Goal: Information Seeking & Learning: Learn about a topic

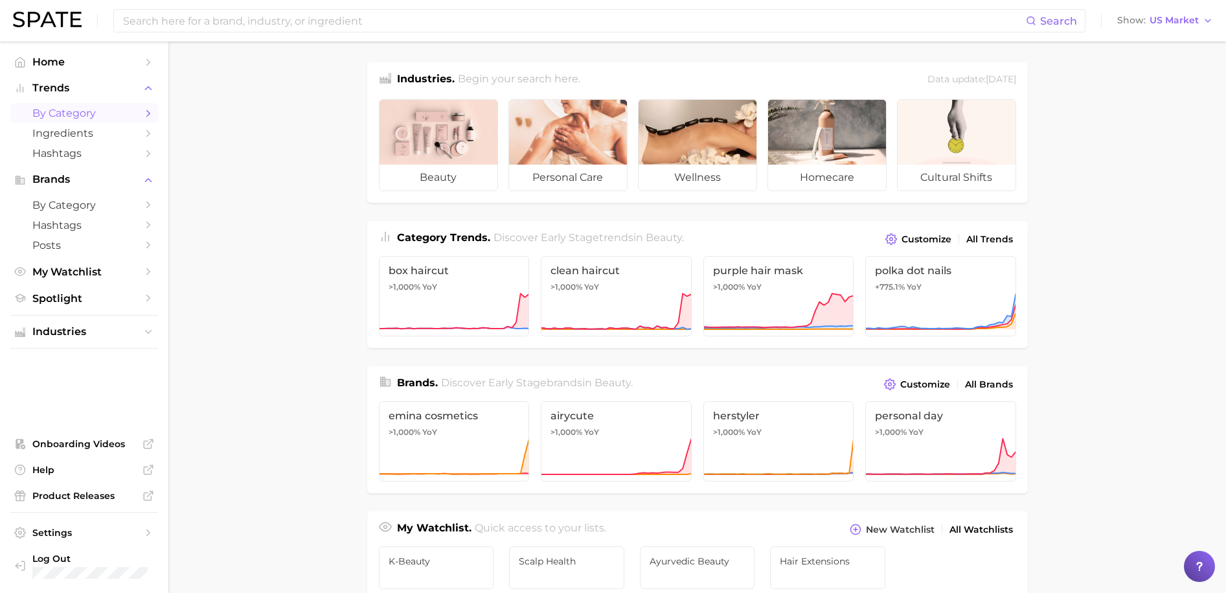
click at [148, 113] on icon "Sidebar" at bounding box center [148, 114] width 12 height 12
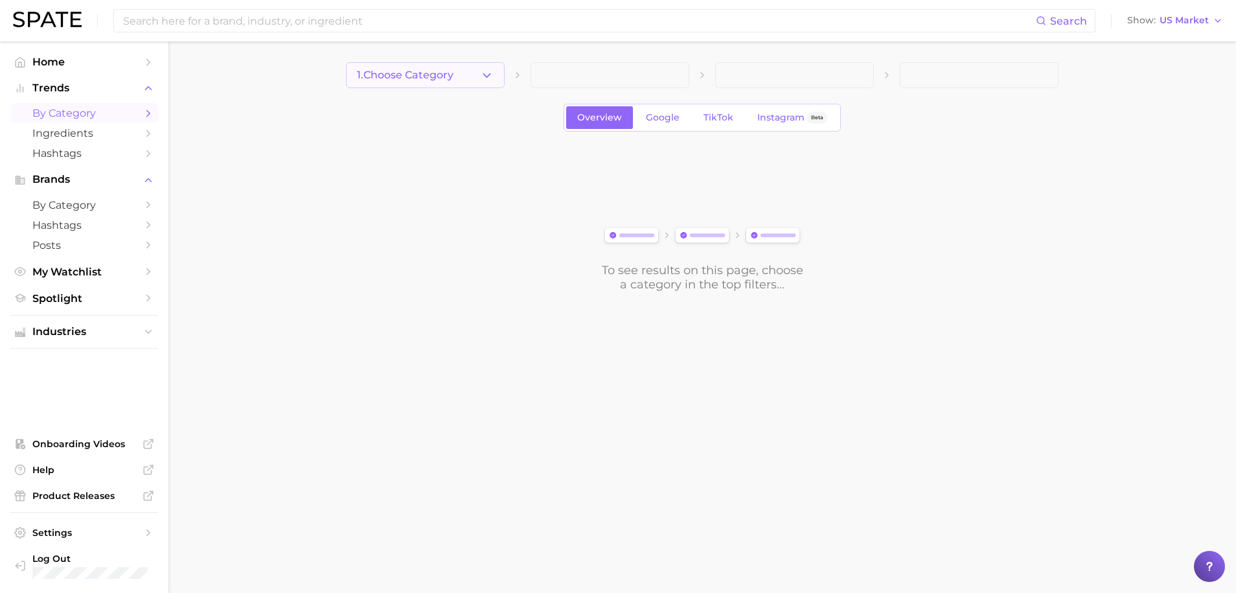
click at [451, 78] on span "1. Choose Category" at bounding box center [405, 75] width 97 height 12
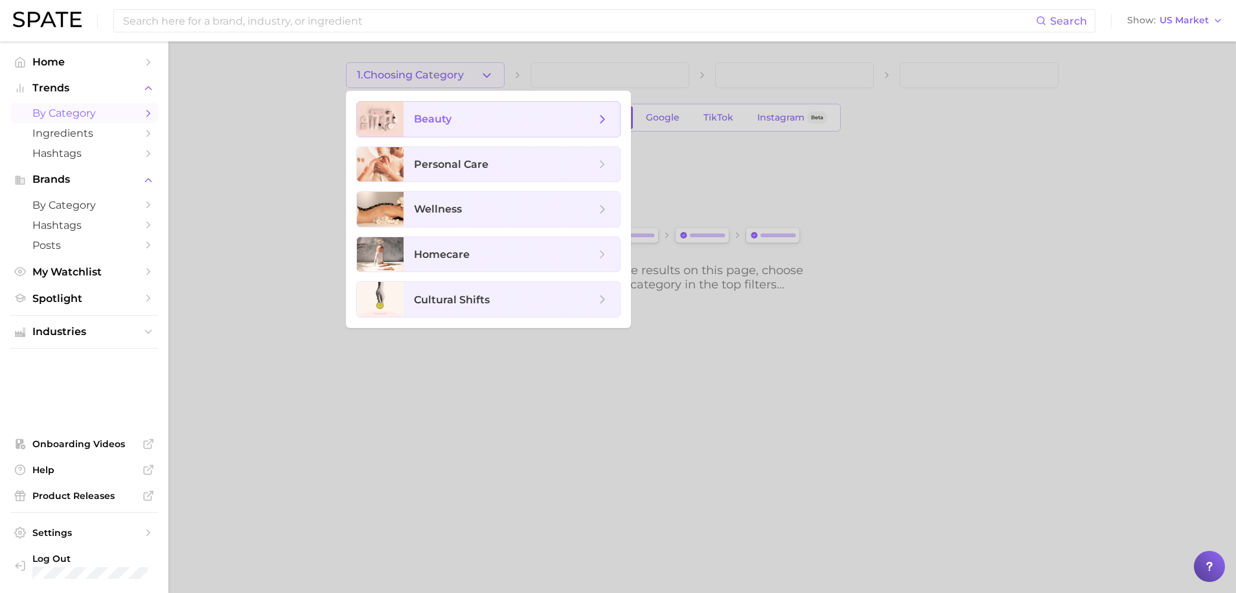
click at [497, 133] on span "beauty" at bounding box center [512, 119] width 216 height 35
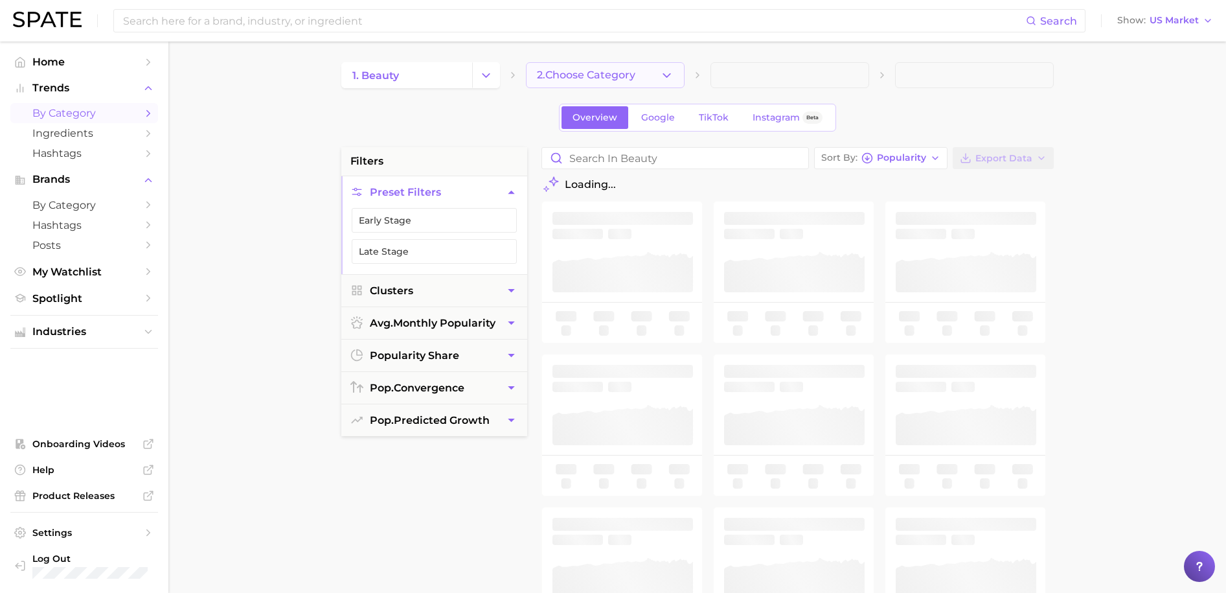
click at [593, 74] on span "2. Choose Category" at bounding box center [586, 75] width 98 height 12
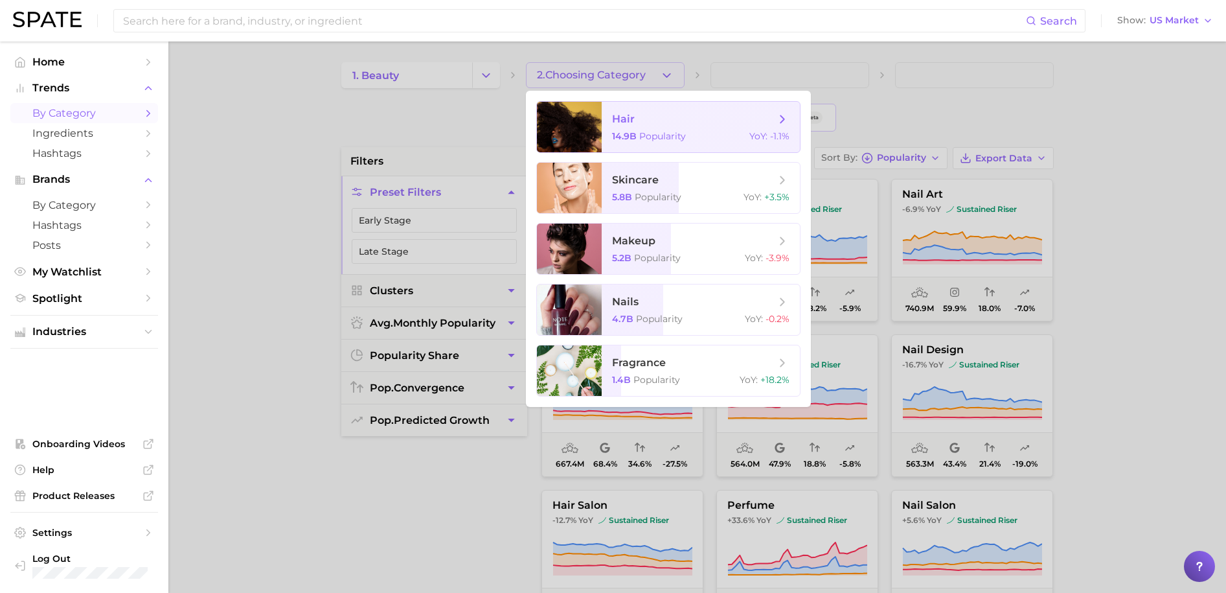
drag, startPoint x: 661, startPoint y: 125, endPoint x: 652, endPoint y: 118, distance: 12.0
click at [652, 118] on span "hair" at bounding box center [693, 119] width 163 height 14
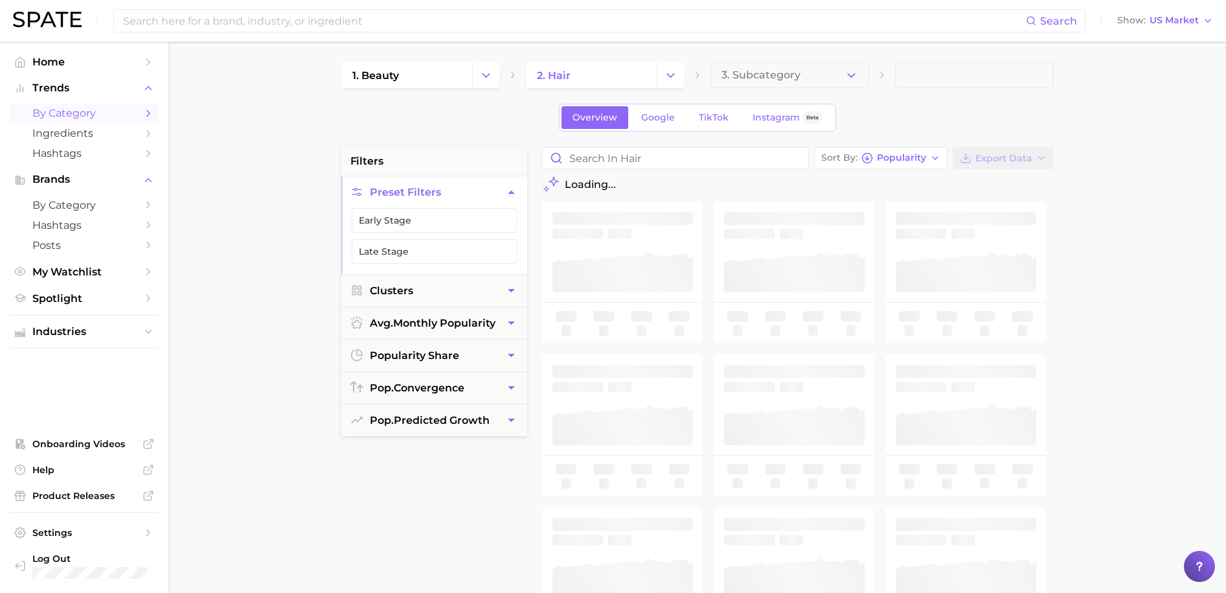
click at [805, 78] on button "3. Subcategory" at bounding box center [790, 75] width 159 height 26
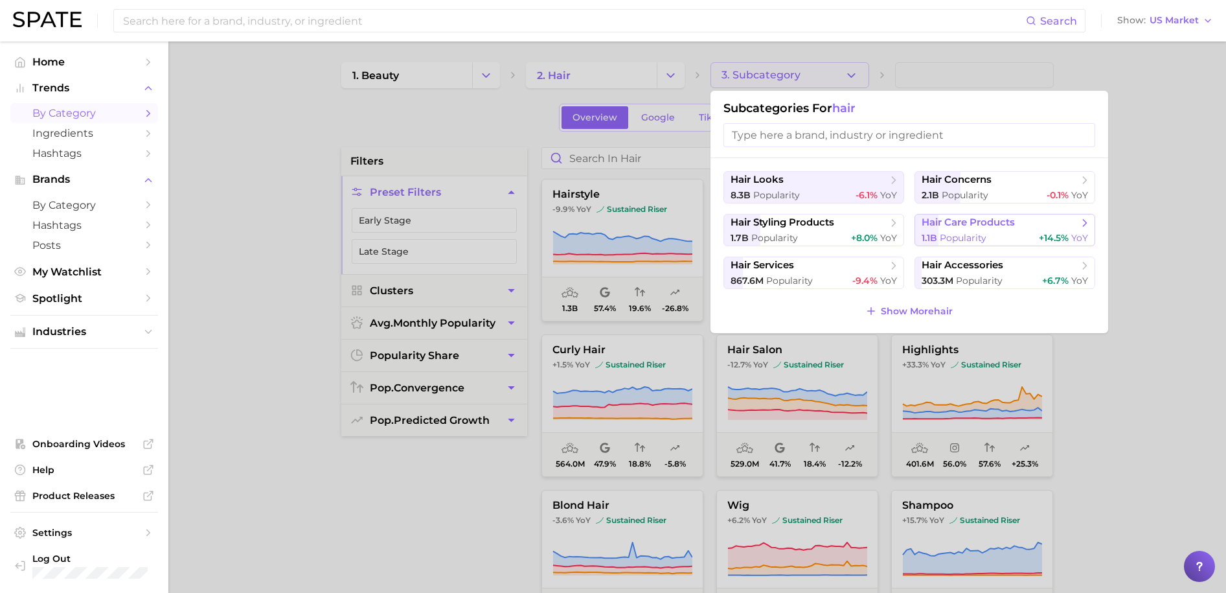
drag, startPoint x: 1020, startPoint y: 229, endPoint x: 988, endPoint y: 229, distance: 31.7
click at [988, 229] on span "hair care products" at bounding box center [1000, 222] width 157 height 13
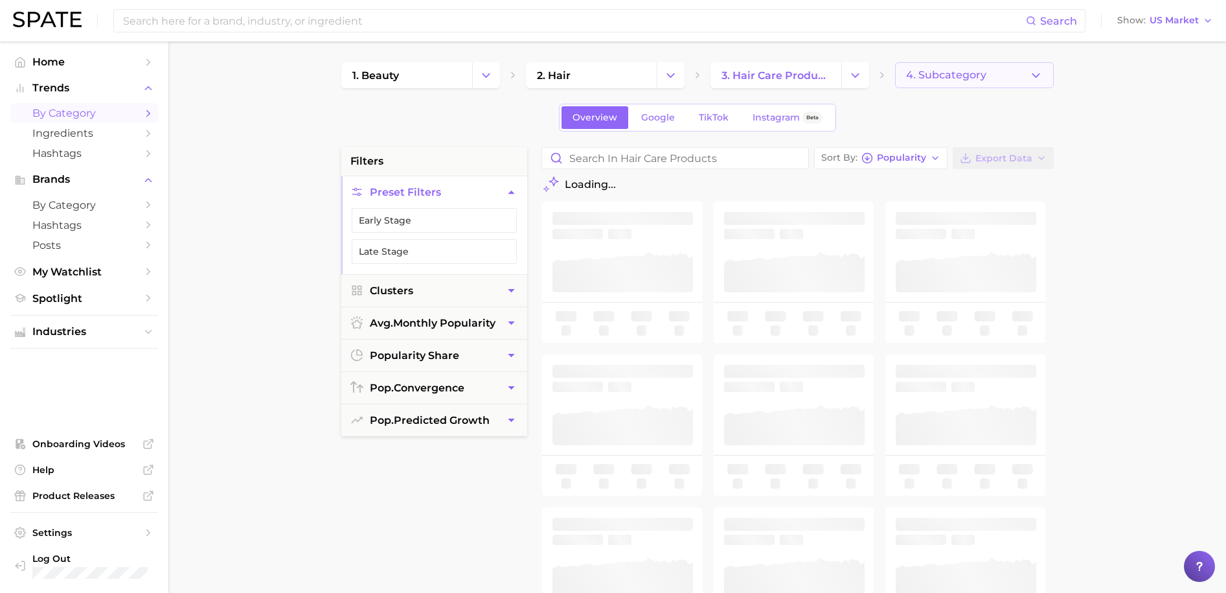
click at [1022, 76] on button "4. Subcategory" at bounding box center [974, 75] width 159 height 26
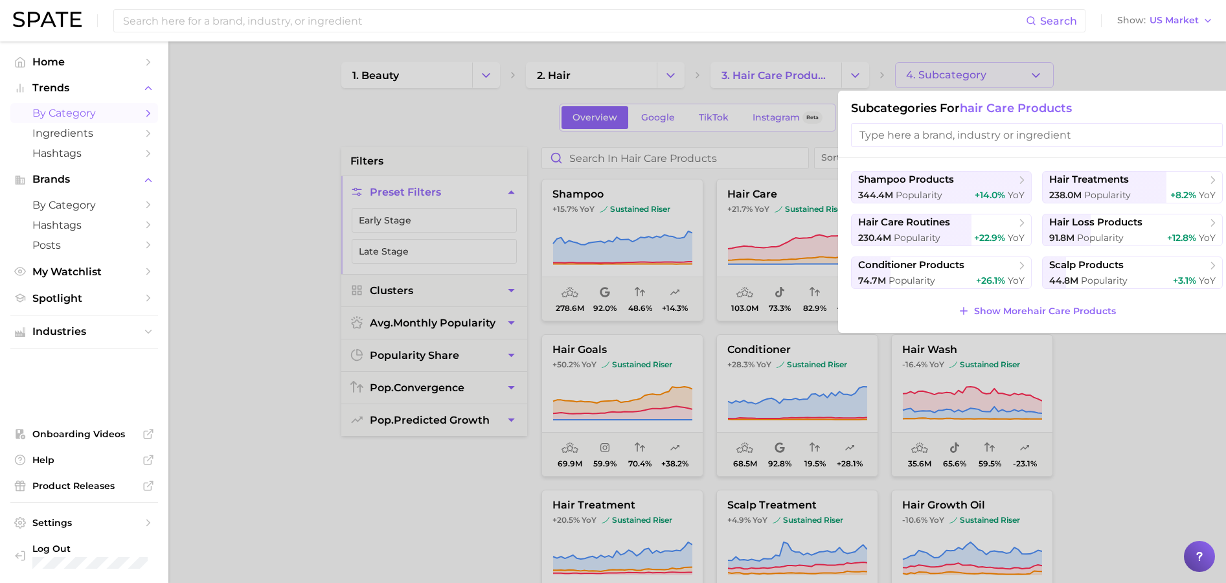
click at [1126, 374] on div at bounding box center [613, 291] width 1226 height 583
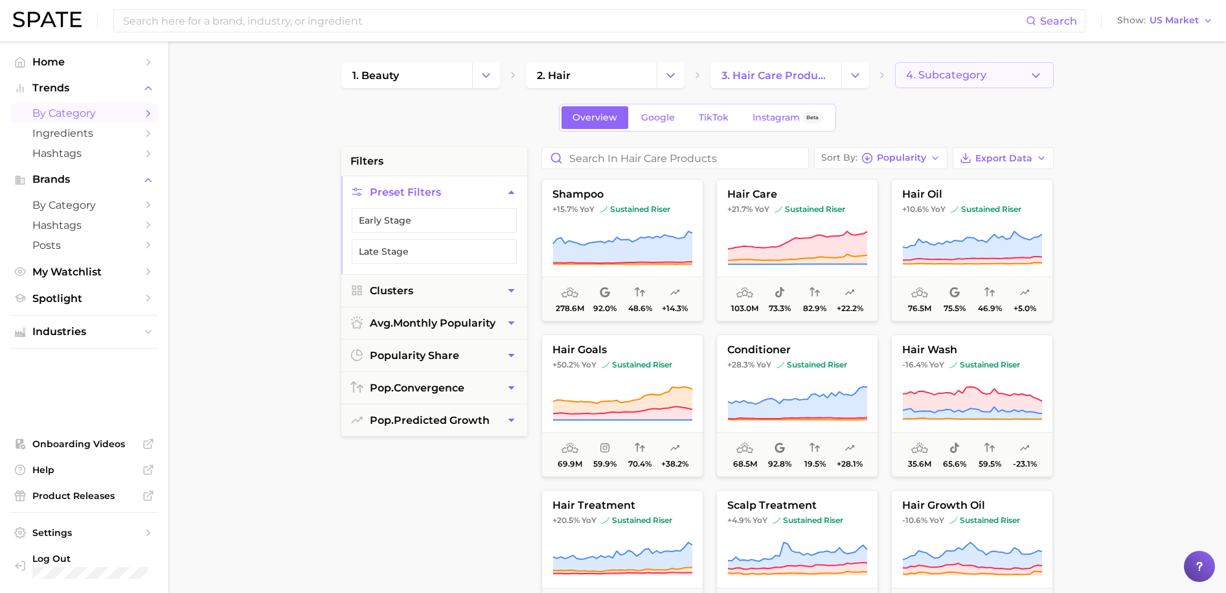
click at [981, 78] on span "4. Subcategory" at bounding box center [946, 75] width 80 height 12
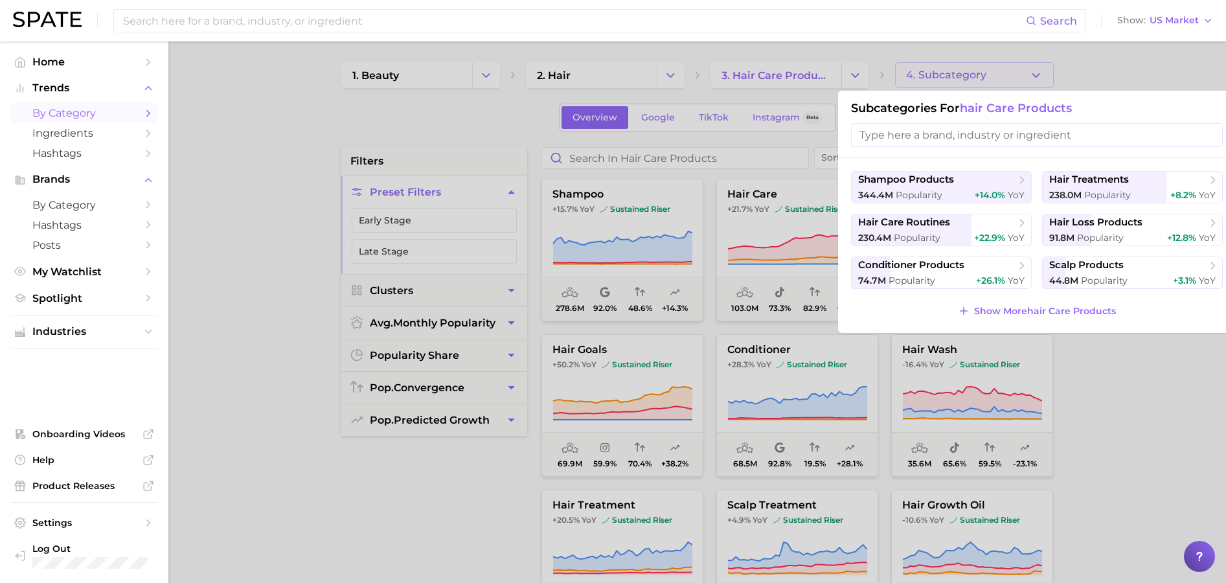
click at [1130, 354] on div at bounding box center [613, 291] width 1226 height 583
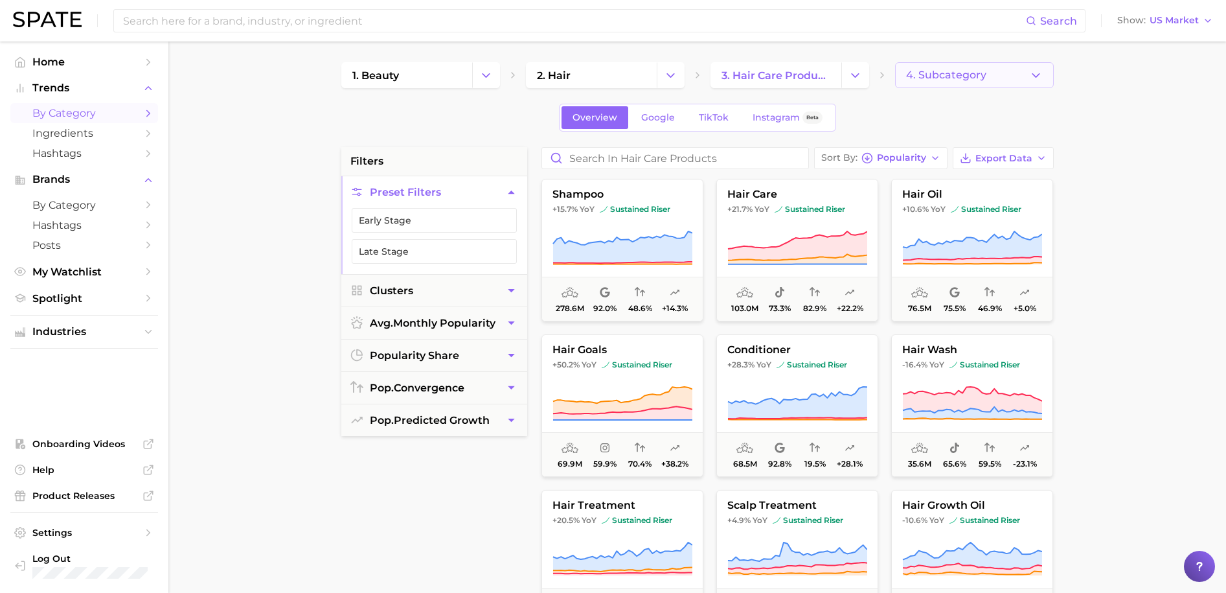
click at [962, 78] on span "4. Subcategory" at bounding box center [946, 75] width 80 height 12
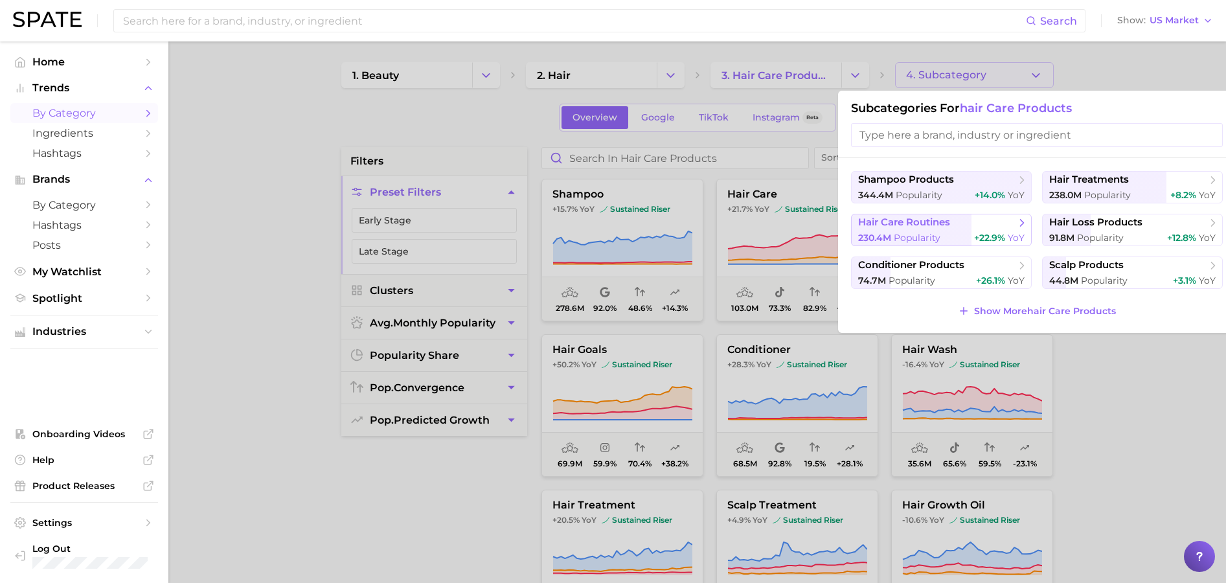
click at [954, 226] on span "hair care routines" at bounding box center [936, 222] width 157 height 13
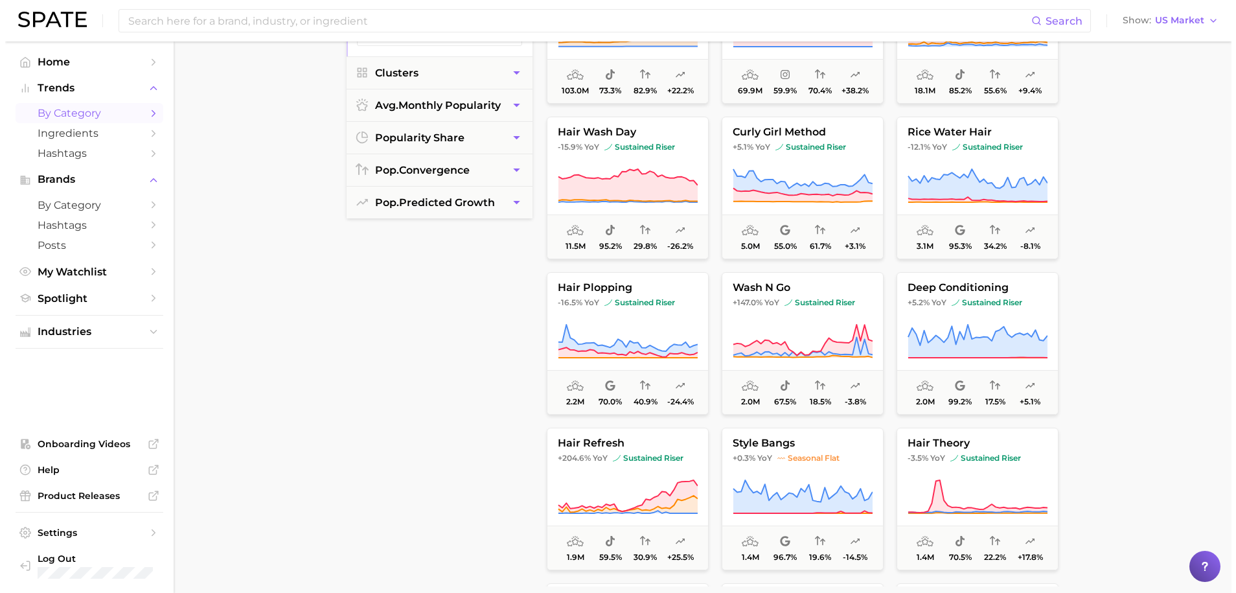
scroll to position [277, 0]
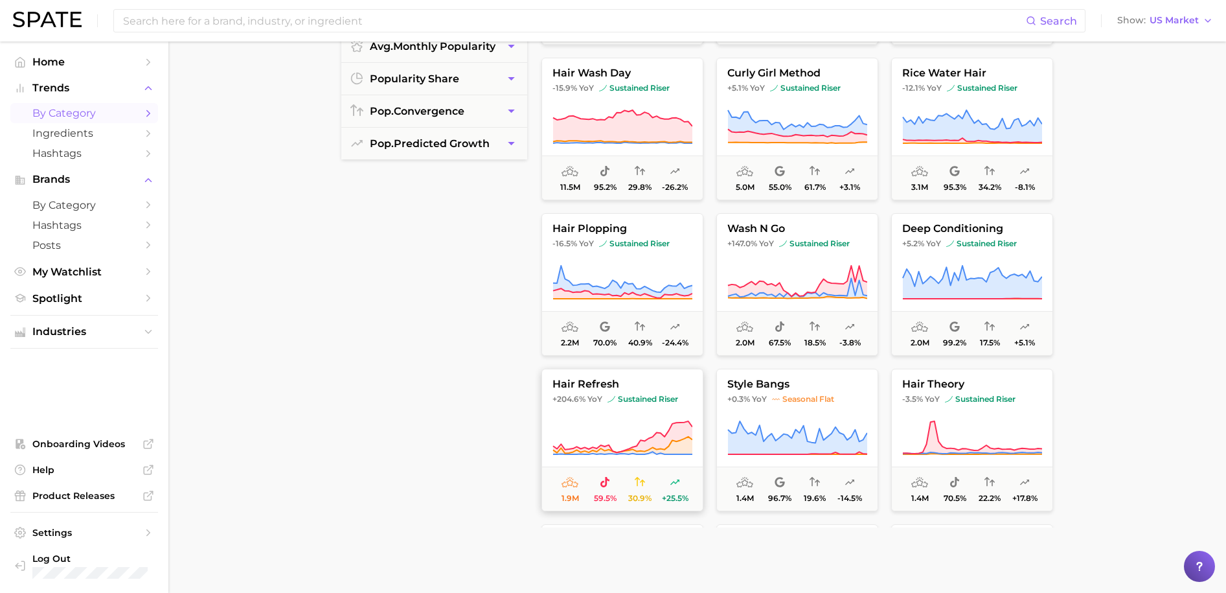
click at [625, 428] on icon at bounding box center [623, 438] width 140 height 36
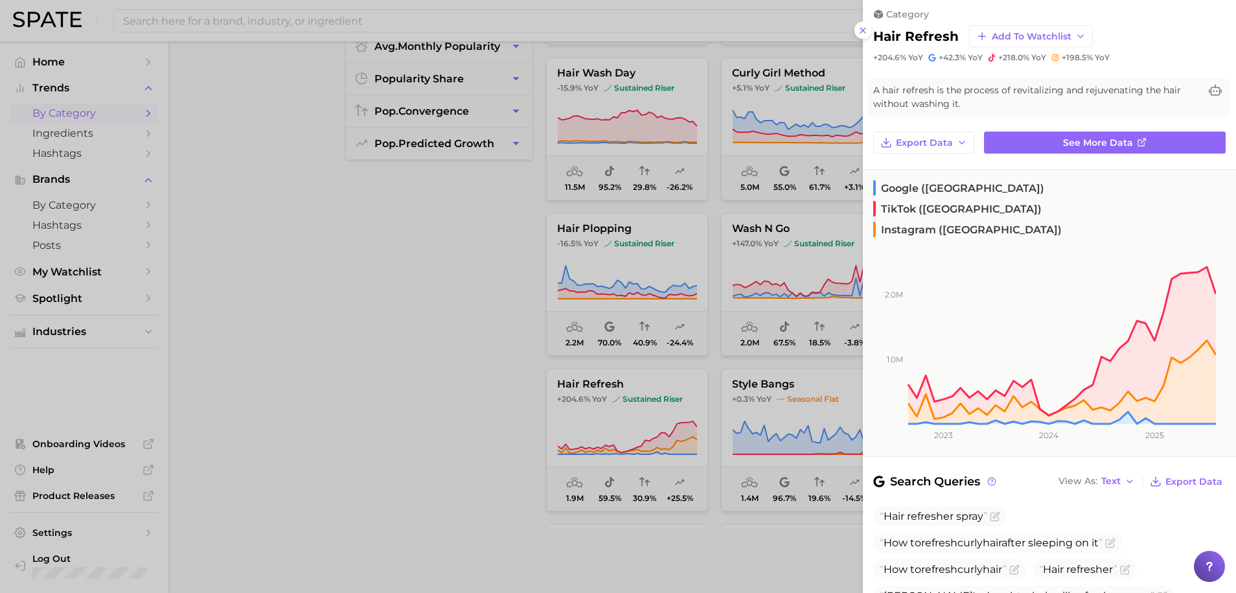
scroll to position [0, 0]
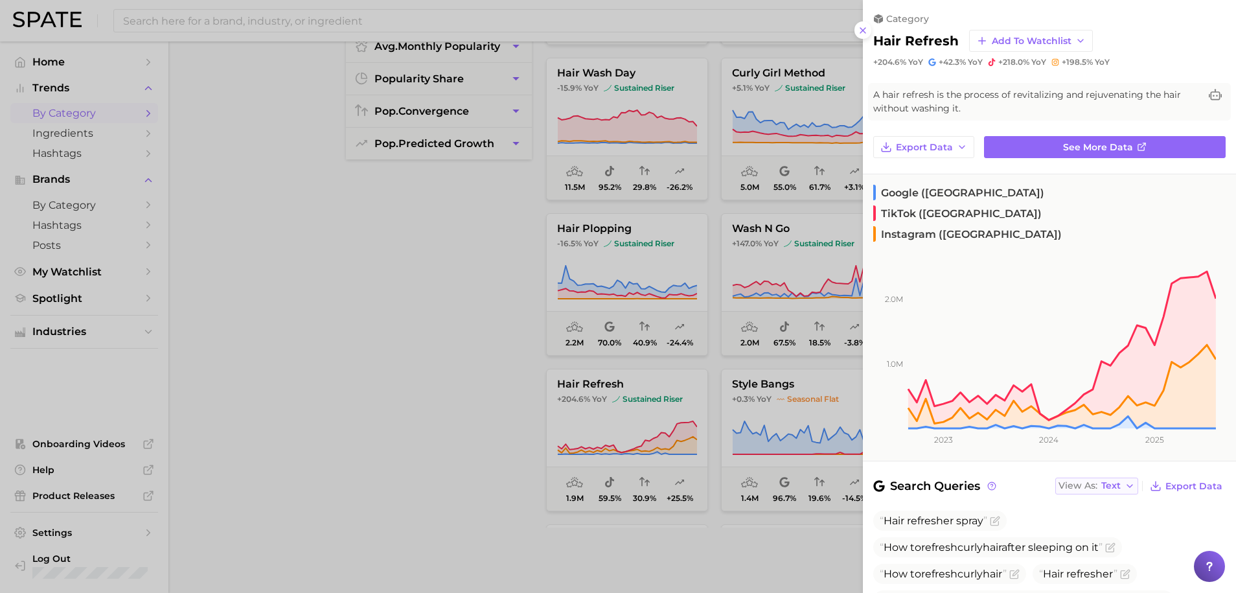
click at [1104, 482] on span "Text" at bounding box center [1110, 485] width 19 height 7
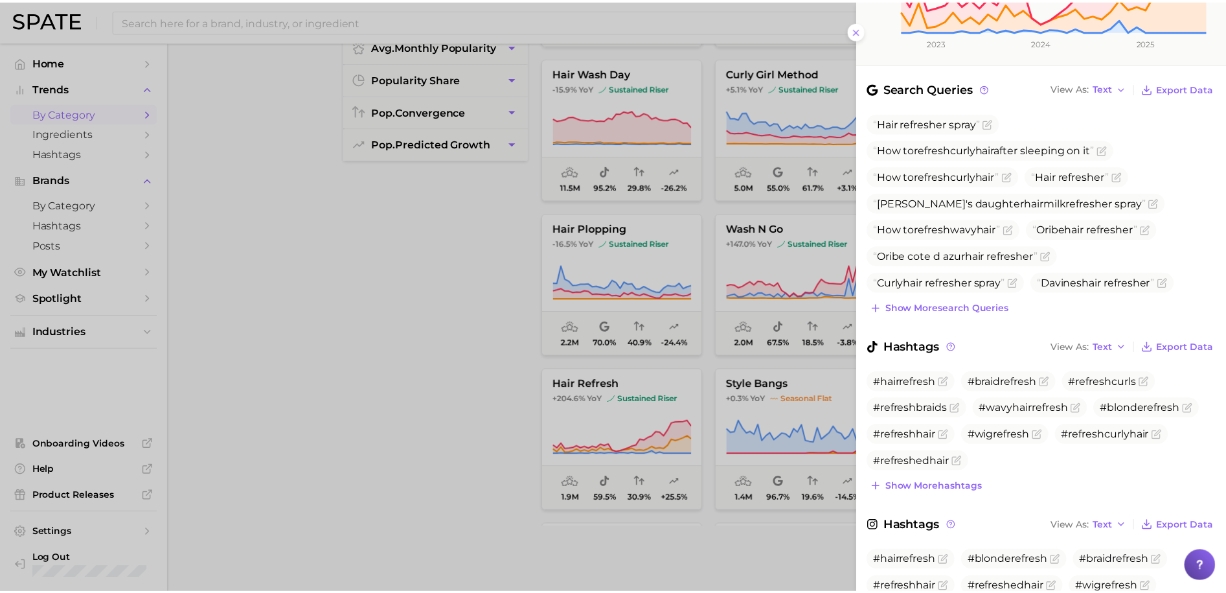
scroll to position [406, 0]
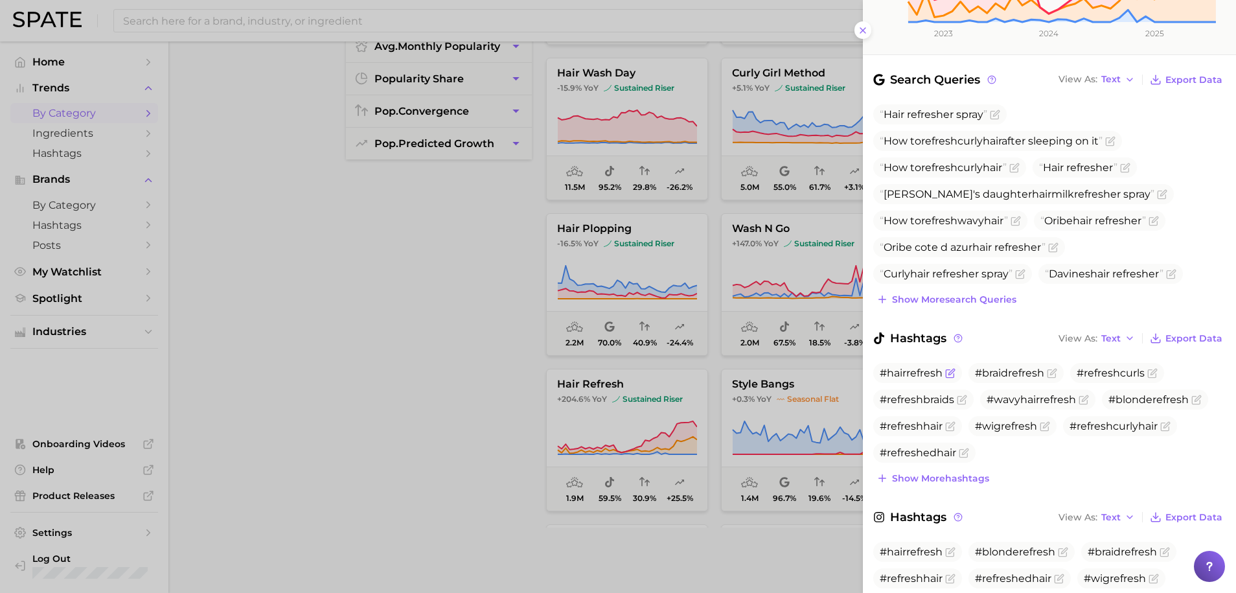
click at [928, 367] on span "#hairrefresh" at bounding box center [911, 373] width 63 height 12
click at [490, 412] on div at bounding box center [618, 296] width 1236 height 593
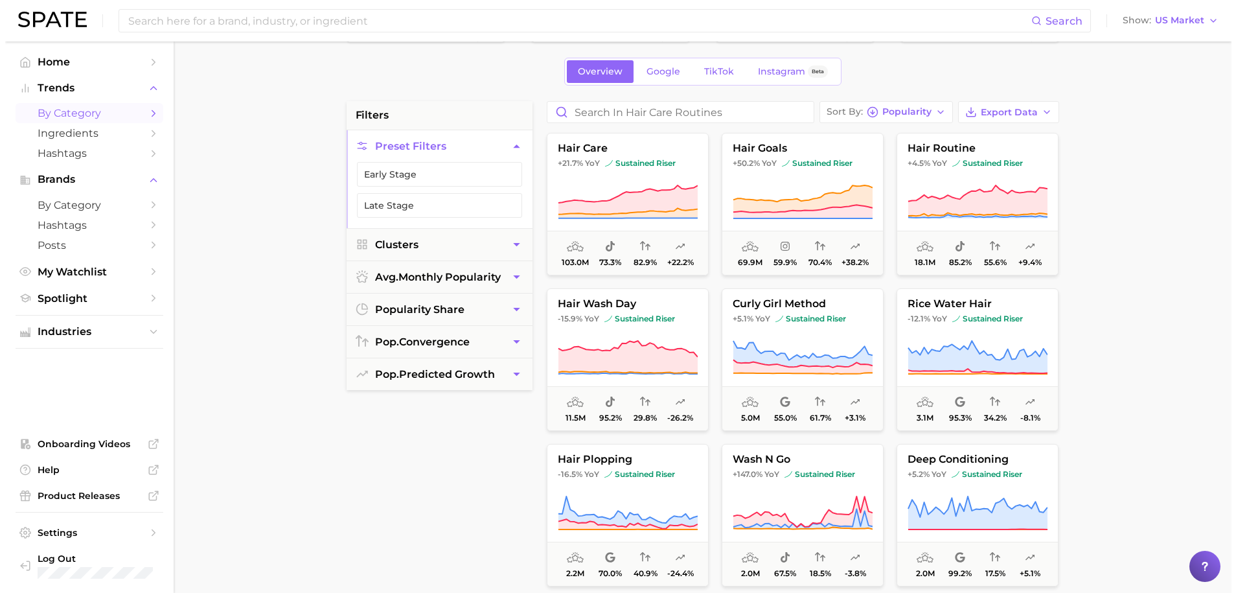
scroll to position [44, 0]
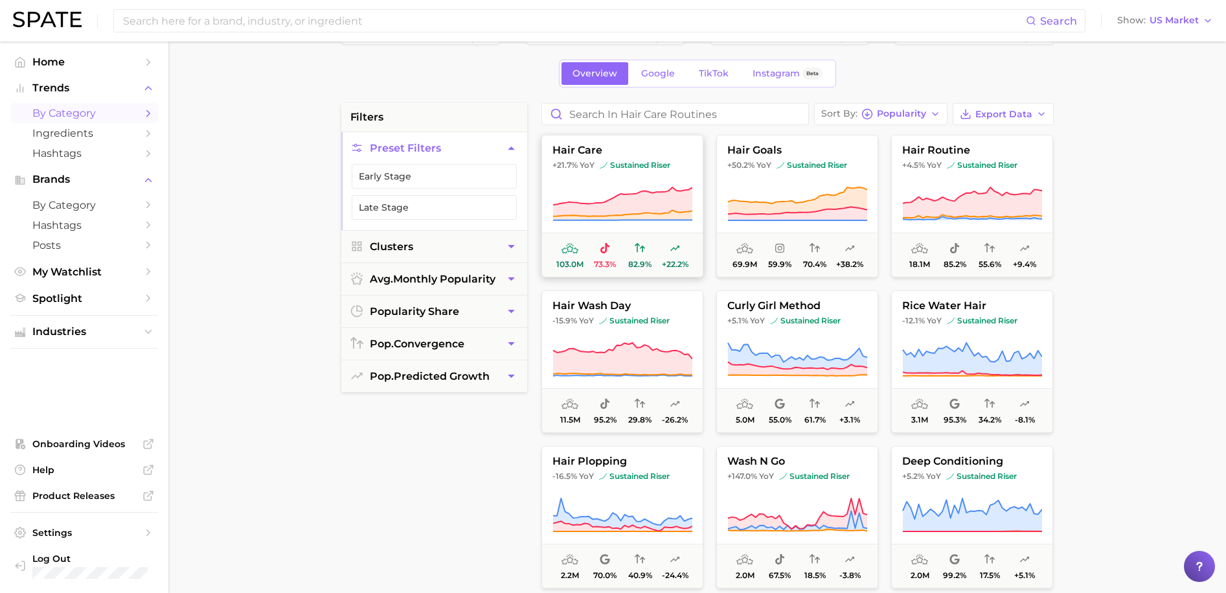
click at [584, 199] on icon at bounding box center [623, 204] width 140 height 36
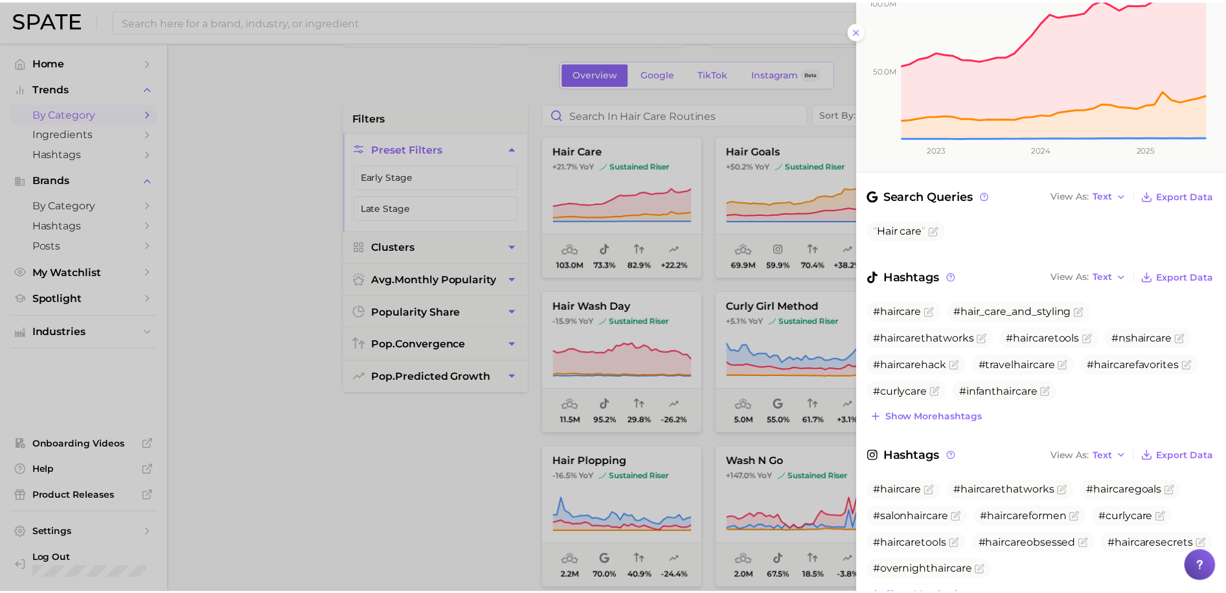
scroll to position [318, 0]
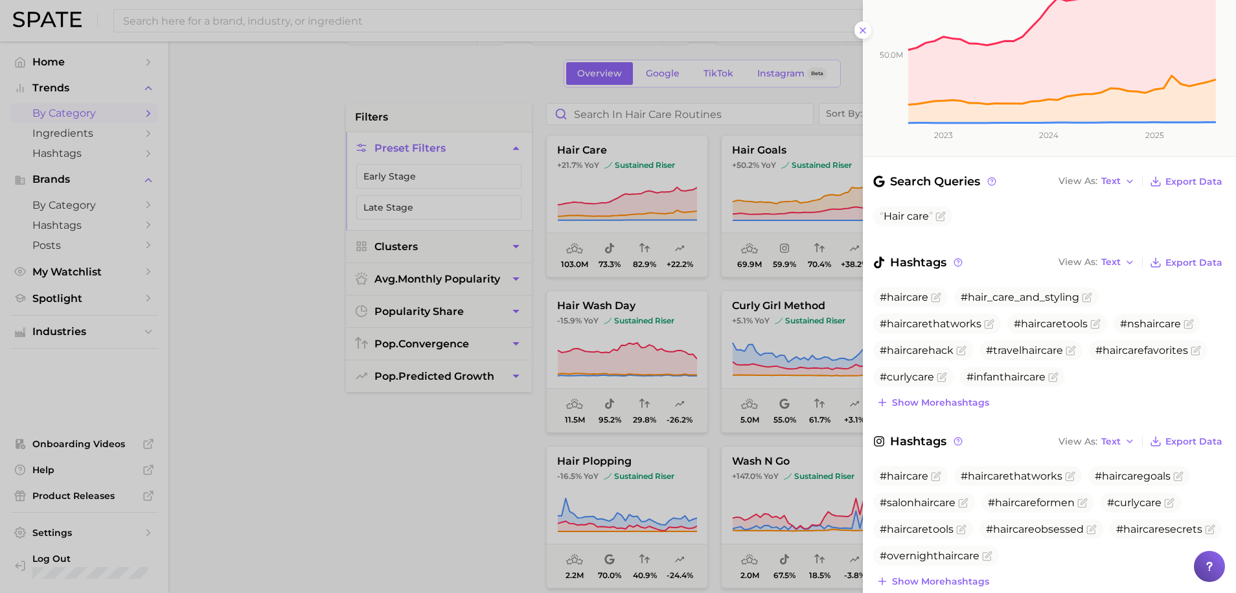
click at [376, 502] on div at bounding box center [618, 296] width 1236 height 593
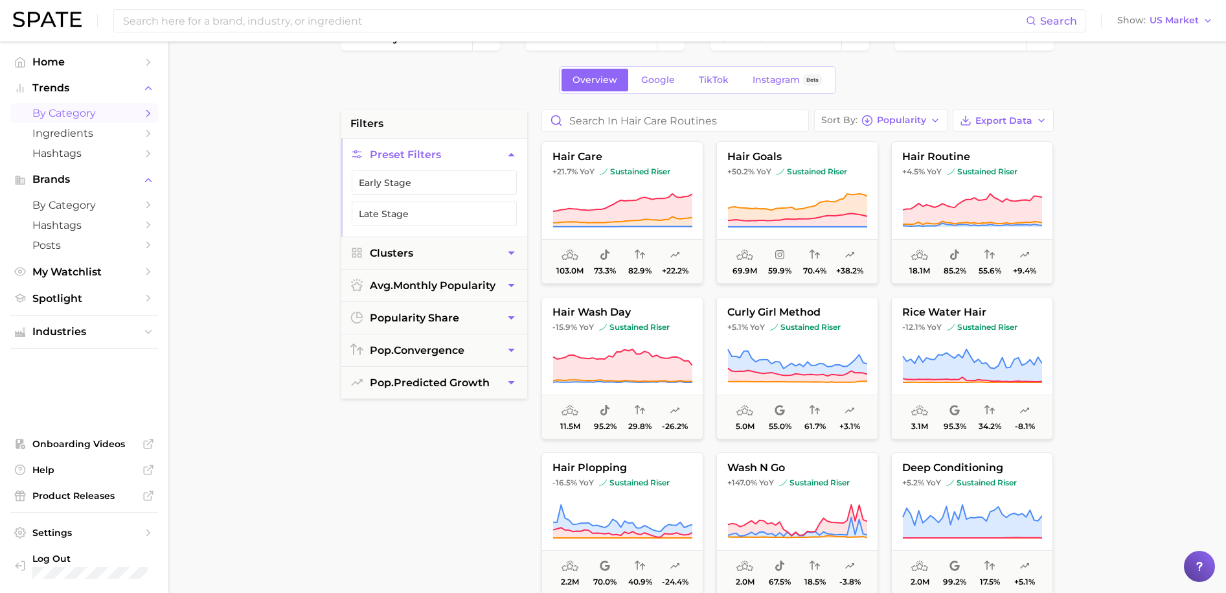
scroll to position [0, 0]
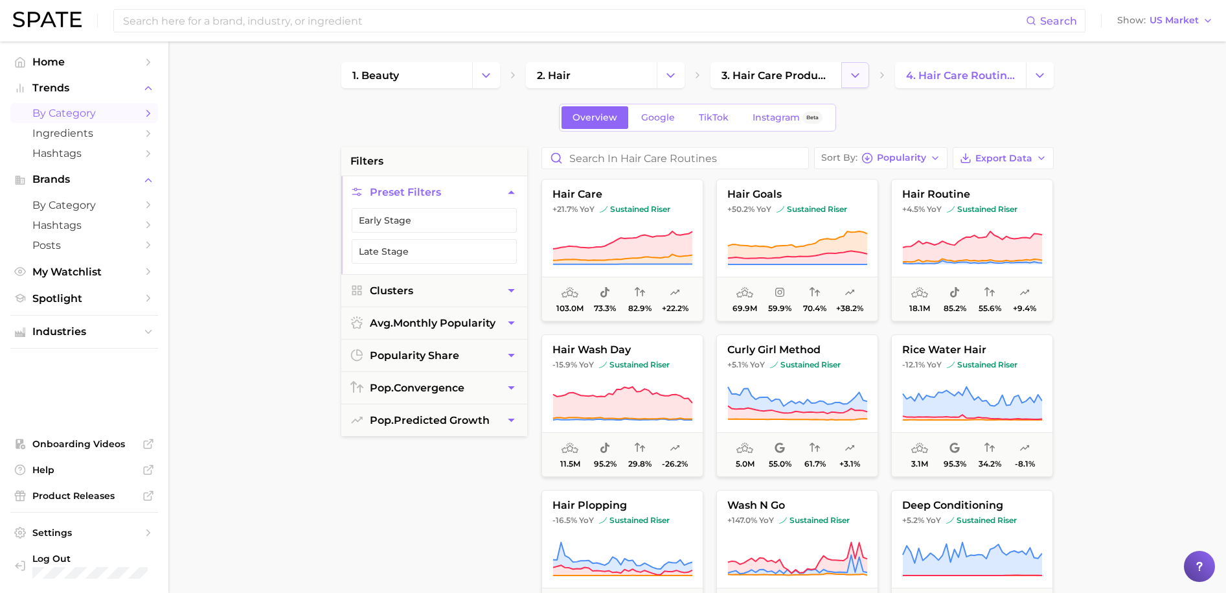
click at [852, 69] on icon "Change Category" at bounding box center [856, 76] width 14 height 14
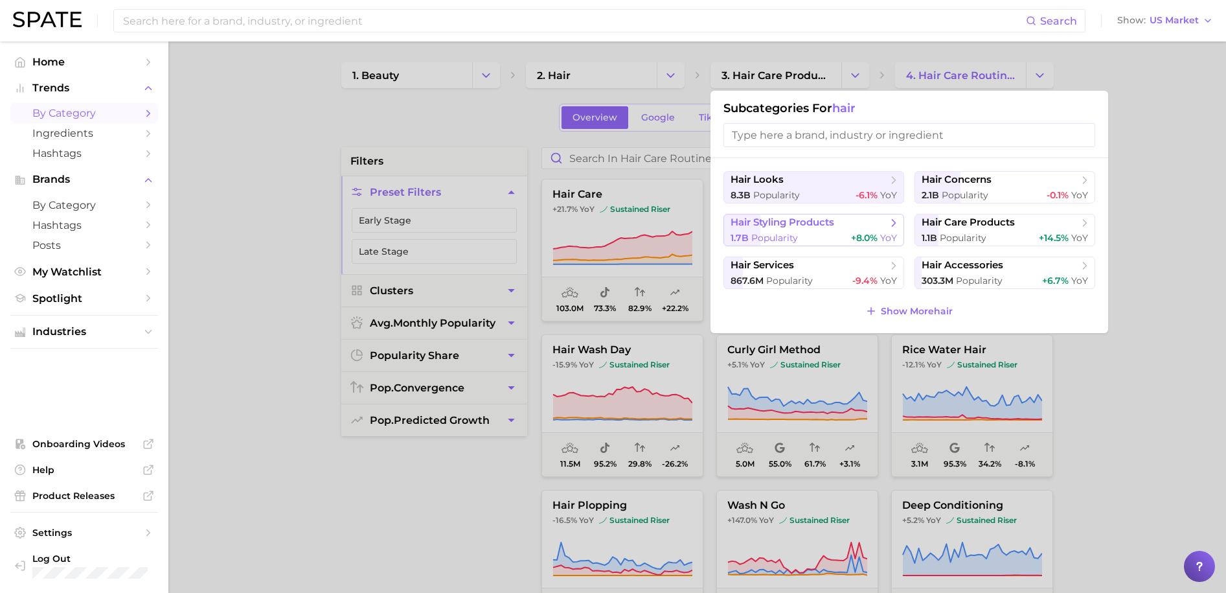
click at [823, 231] on button "hair styling products 1.7b Popularity +8.0% YoY" at bounding box center [814, 230] width 181 height 32
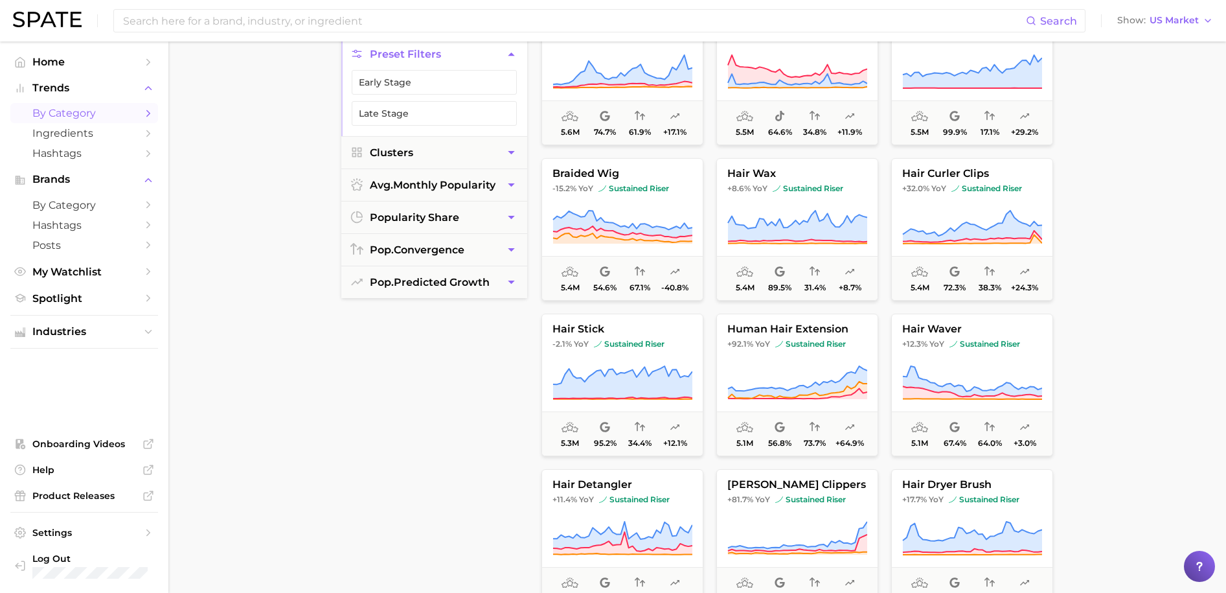
scroll to position [2682, 0]
click at [1132, 443] on main "1. beauty 2. hair 3. hair styling products 4. Subcategory Overview Google TikTo…" at bounding box center [697, 394] width 1058 height 983
